Goal: Check status: Check status

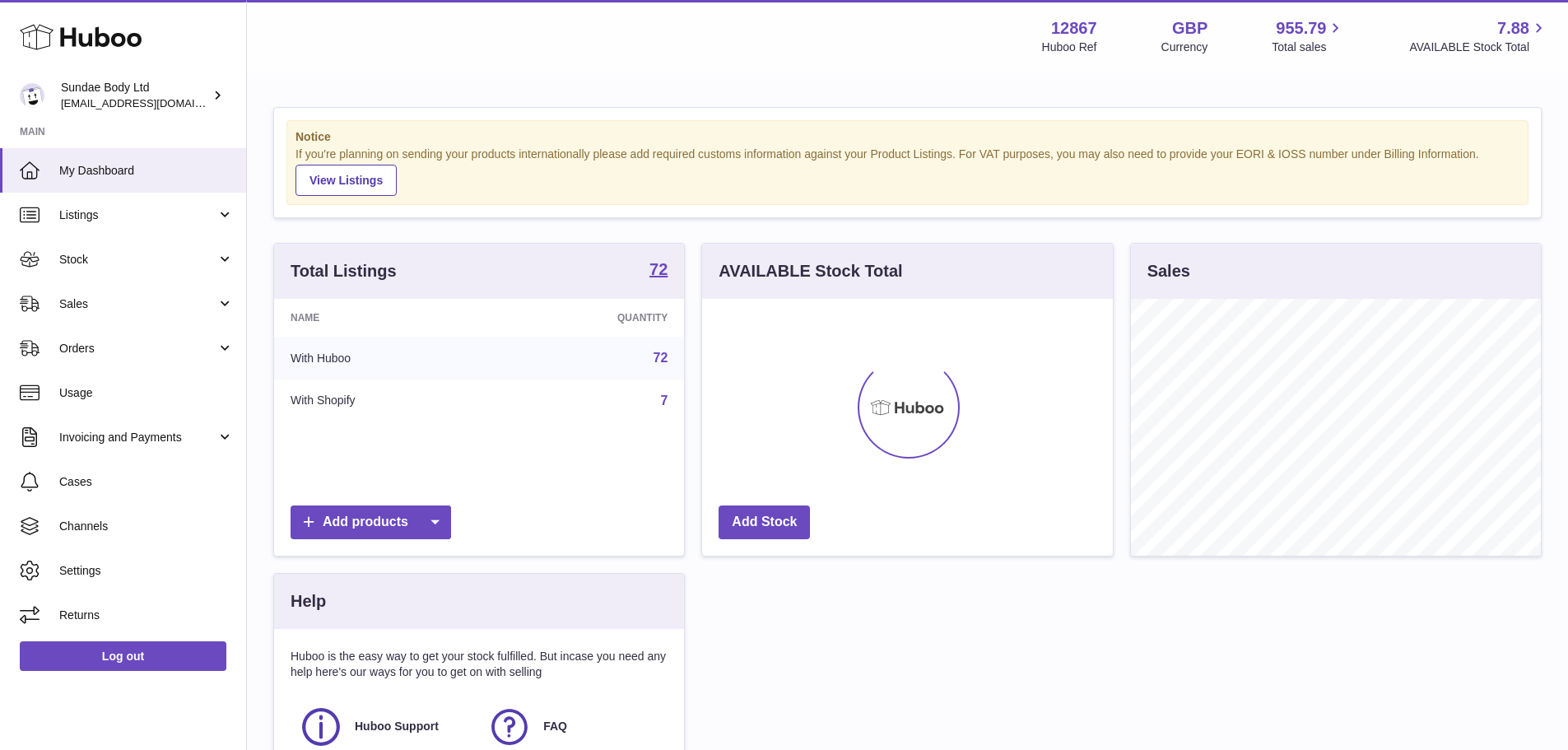
scroll to position [257, 411]
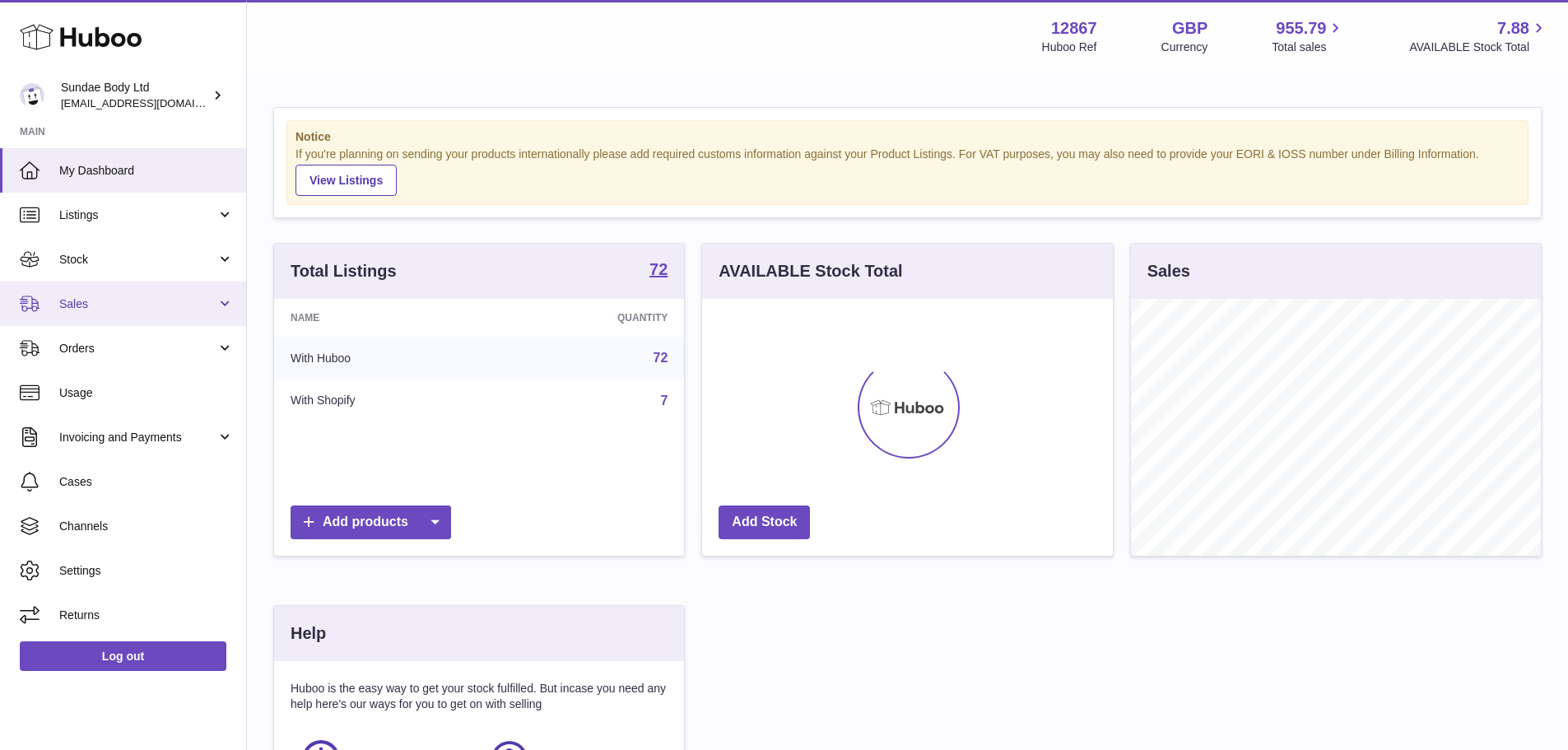
click at [116, 302] on span "Sales" at bounding box center [137, 304] width 157 height 15
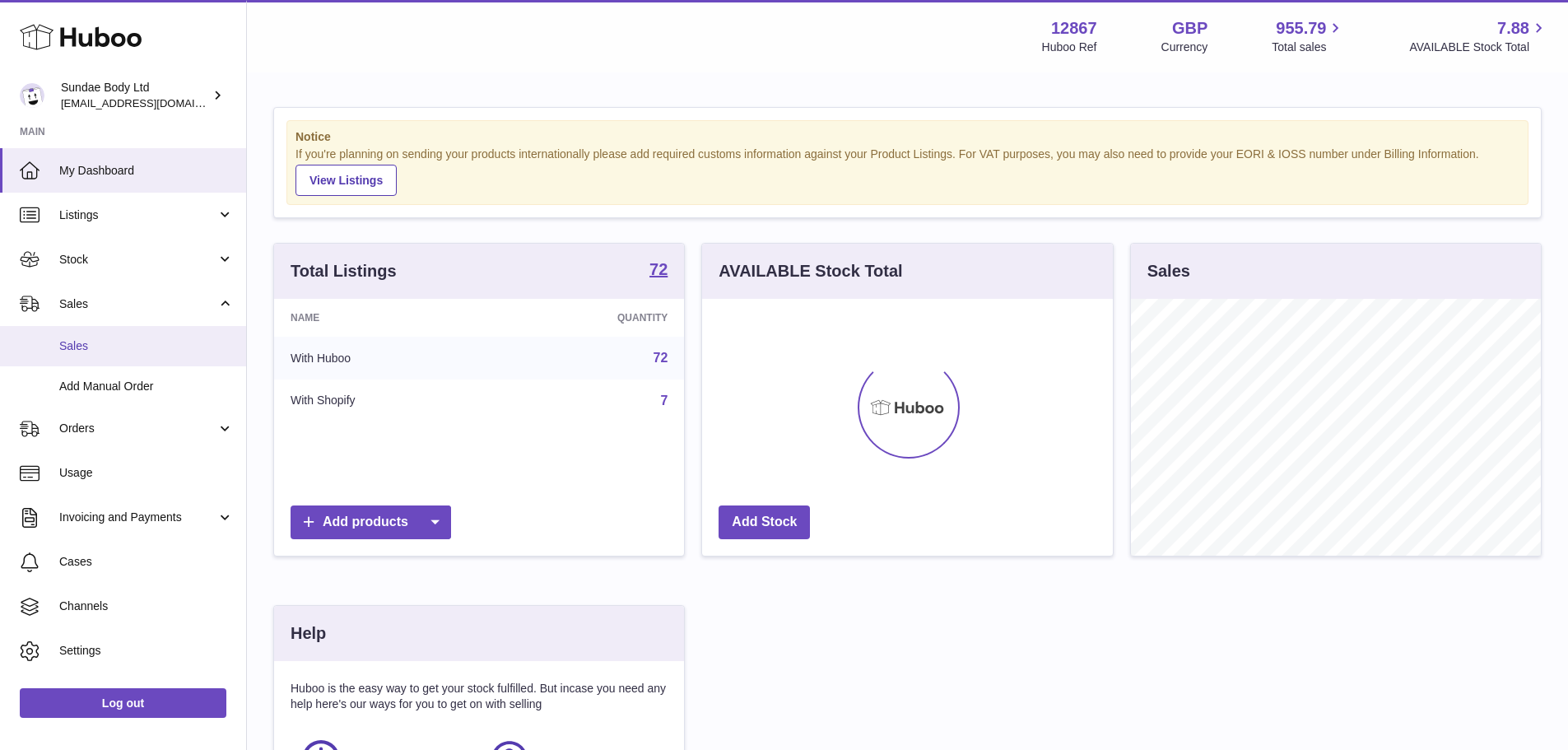
click at [129, 343] on span "Sales" at bounding box center [146, 346] width 174 height 15
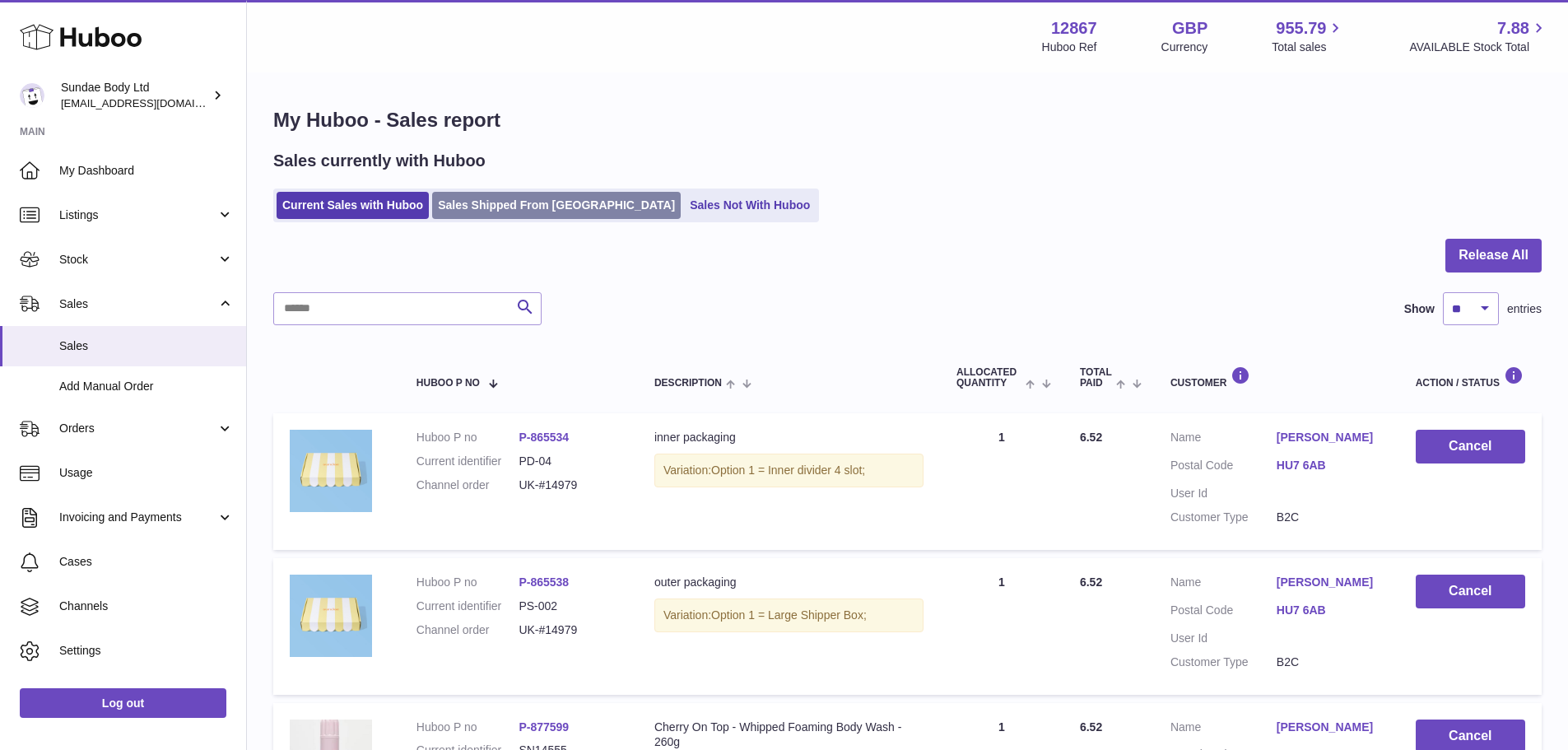
click at [517, 208] on link "Sales Shipped From [GEOGRAPHIC_DATA]" at bounding box center [556, 205] width 248 height 27
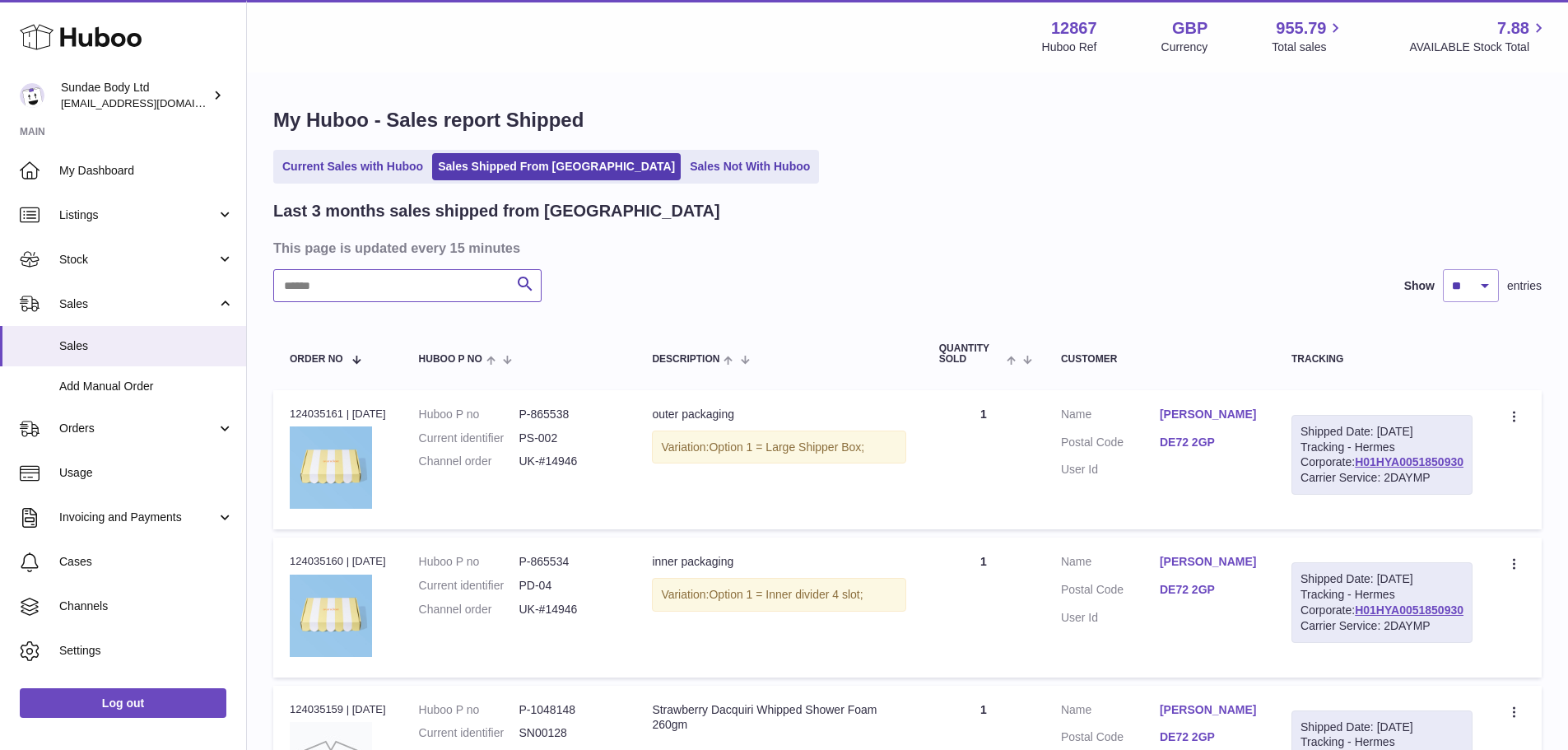
click at [420, 277] on input "text" at bounding box center [407, 285] width 268 height 33
paste input "*********"
type input "*********"
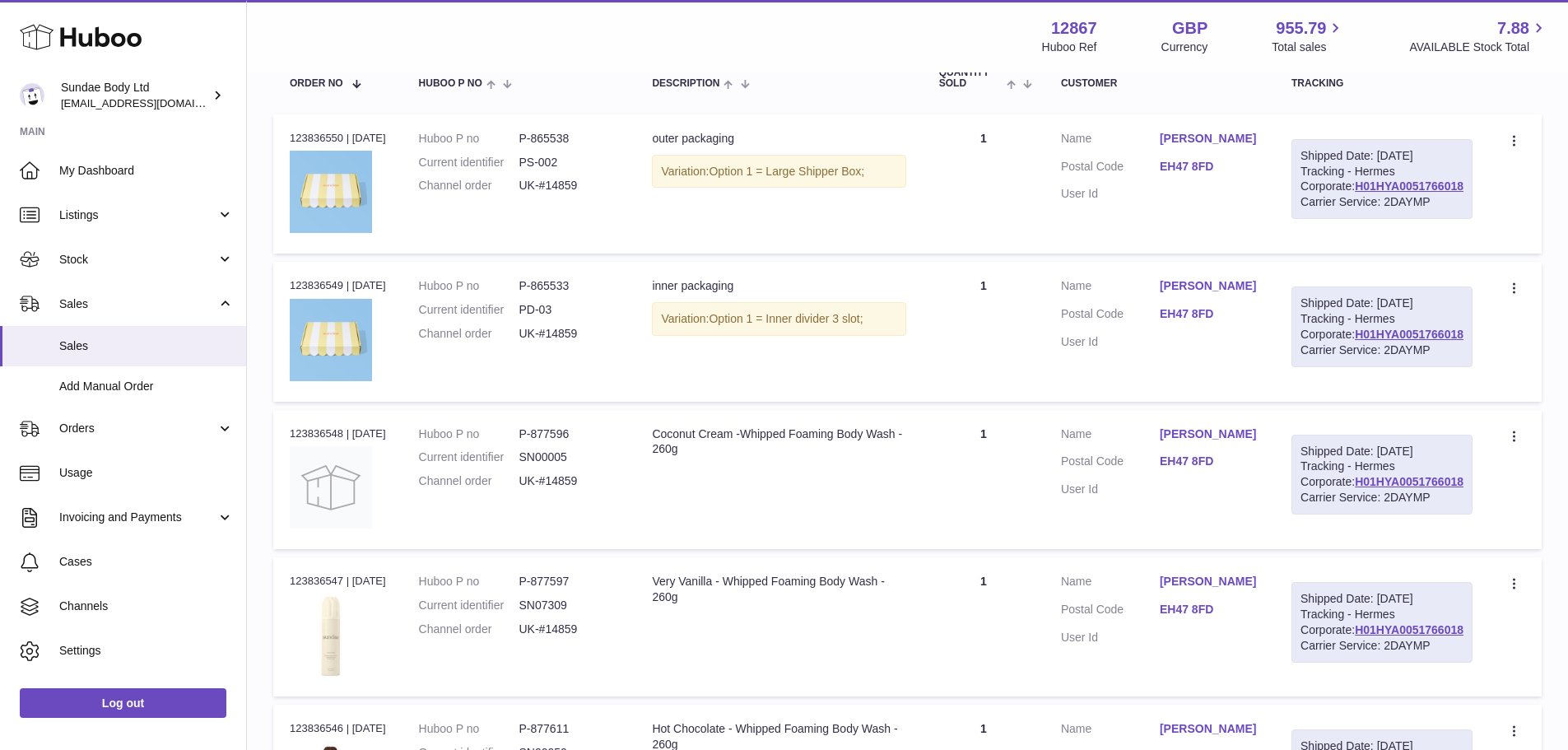
scroll to position [199, 0]
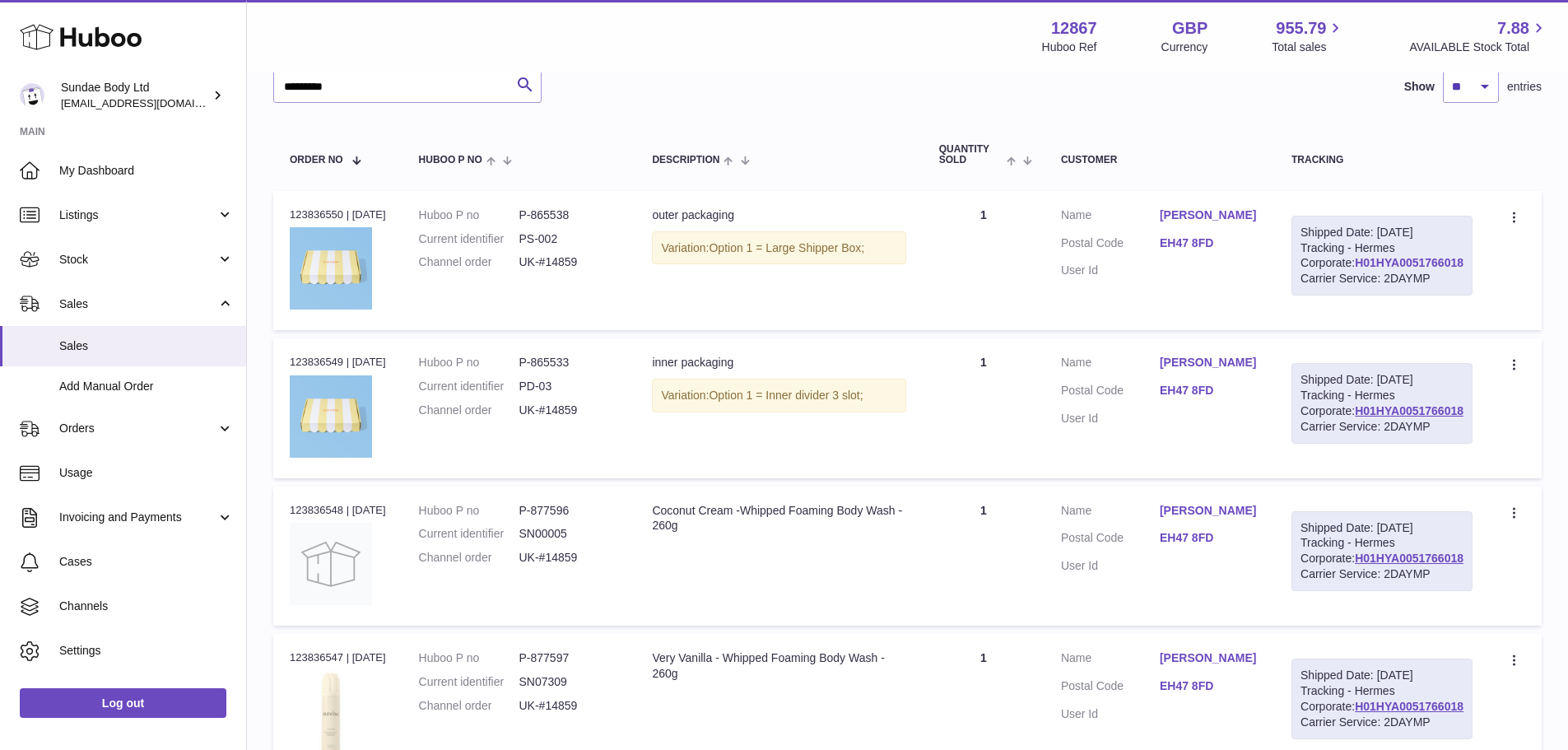
click at [1382, 269] on link "H01HYA0051766018" at bounding box center [1409, 262] width 108 height 13
drag, startPoint x: 1202, startPoint y: 267, endPoint x: 1268, endPoint y: 270, distance: 66.1
click at [1259, 270] on dl "Customer Name Pauline Macmillan Postal Code EH47 8FD User Id" at bounding box center [1160, 247] width 198 height 80
drag, startPoint x: 1235, startPoint y: 276, endPoint x: 1258, endPoint y: 267, distance: 24.7
click at [1258, 255] on dd "EH47 8FD" at bounding box center [1209, 245] width 99 height 20
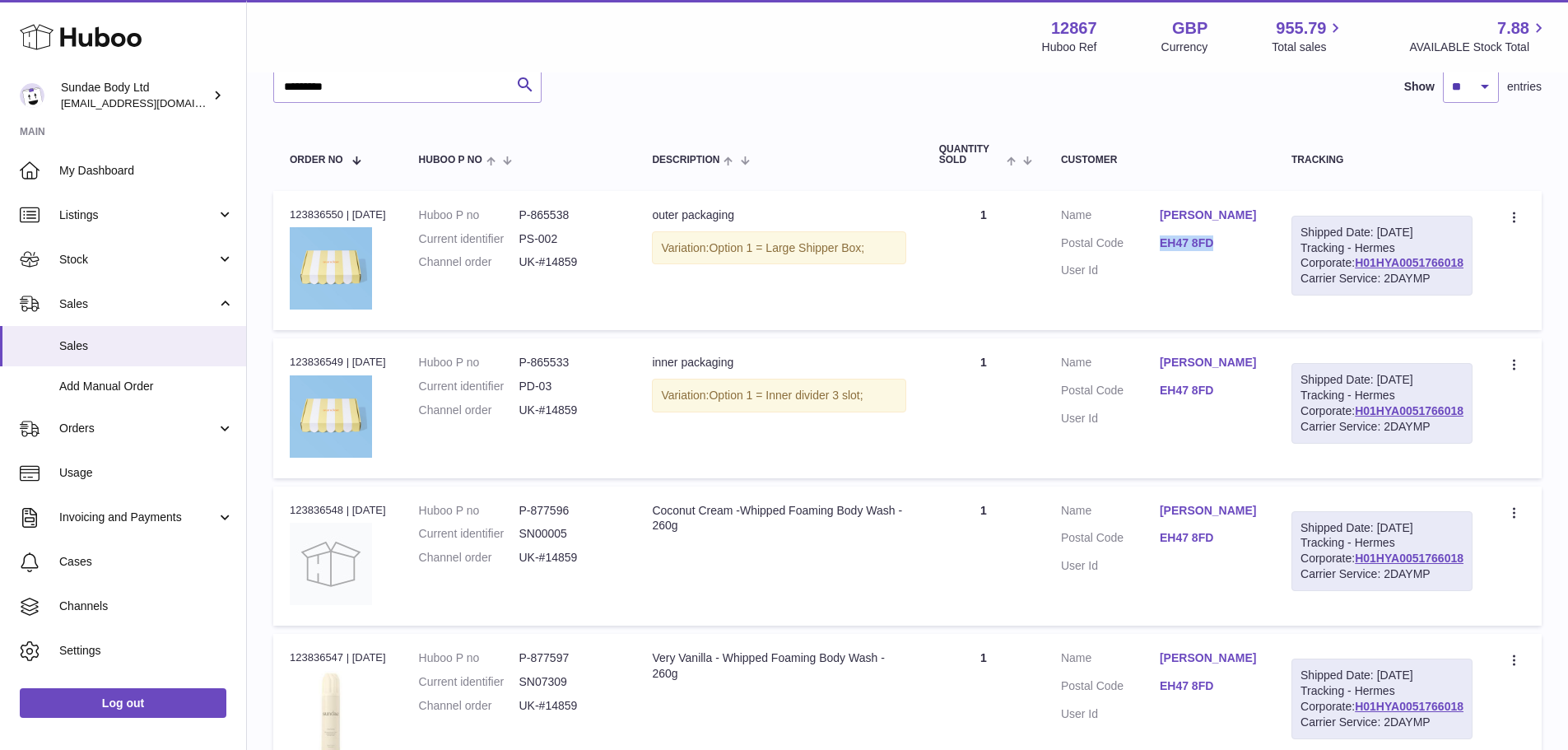
copy link "EH47 8FD"
click at [790, 478] on td "Description inner packaging Variation: Option 1 = Inner divider 3 slot;" at bounding box center [778, 408] width 286 height 139
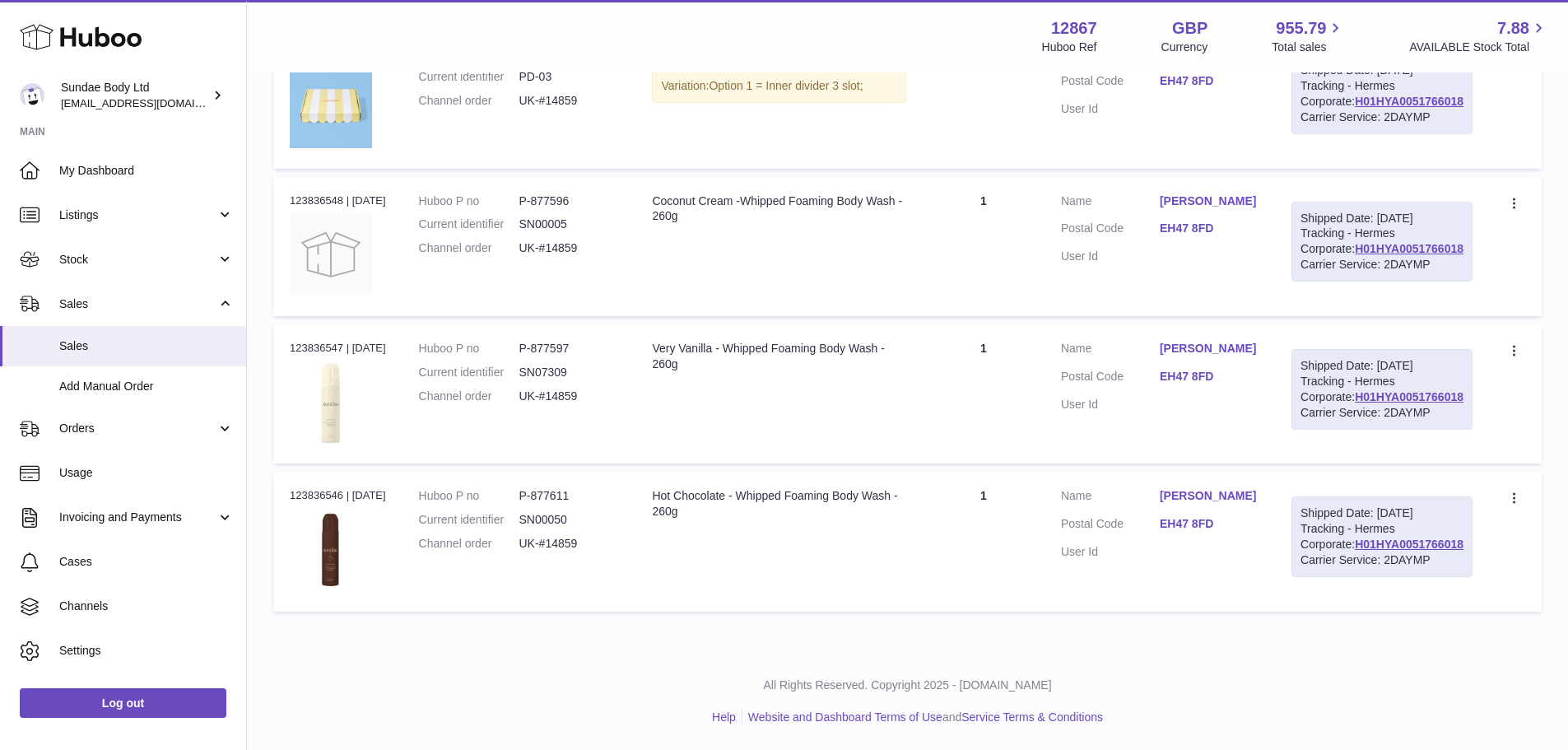
scroll to position [528, 0]
click at [333, 208] on div "Order no 123836548 | 31st Aug" at bounding box center [338, 200] width 96 height 15
copy div "123836548"
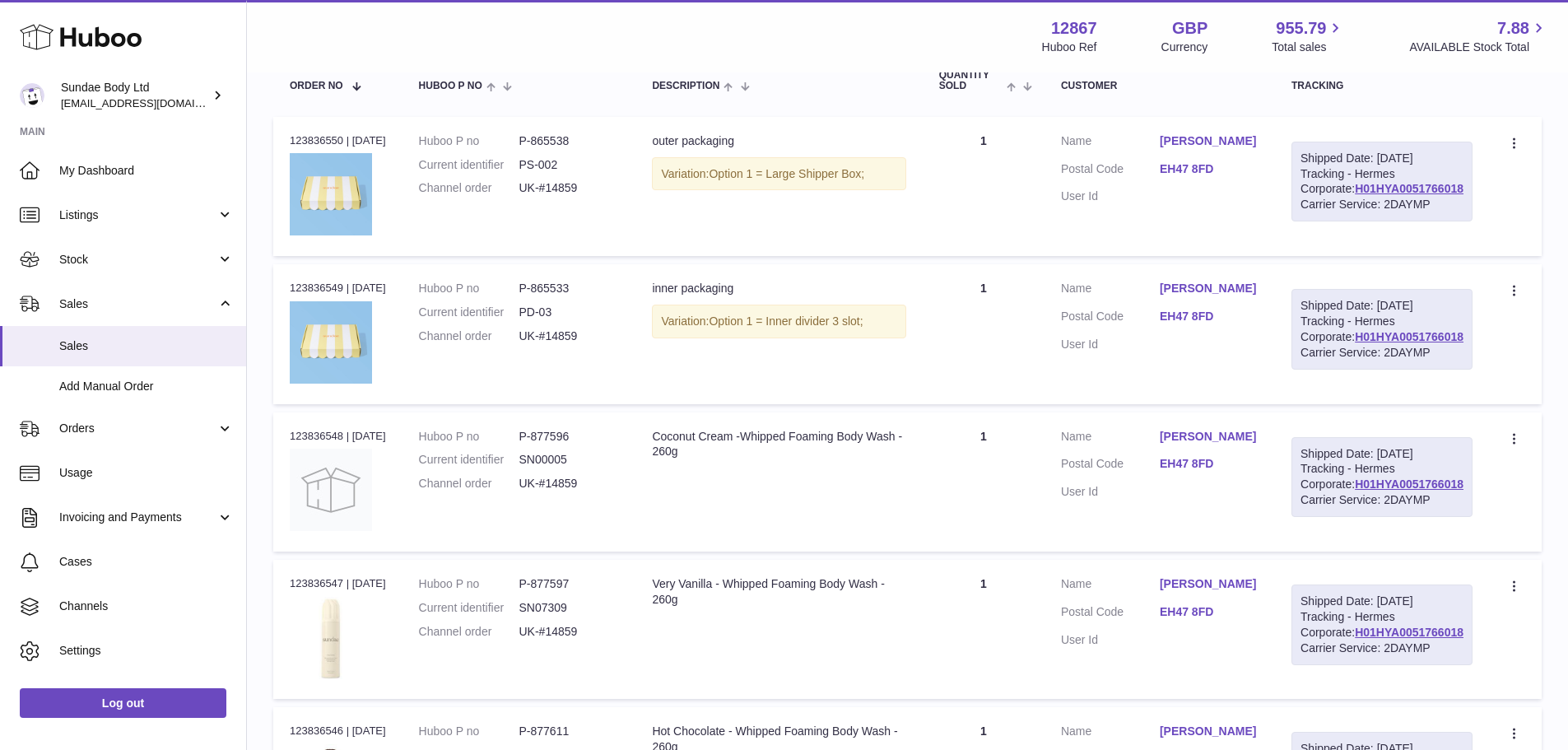
scroll to position [34, 0]
